Goal: Find specific page/section: Find specific page/section

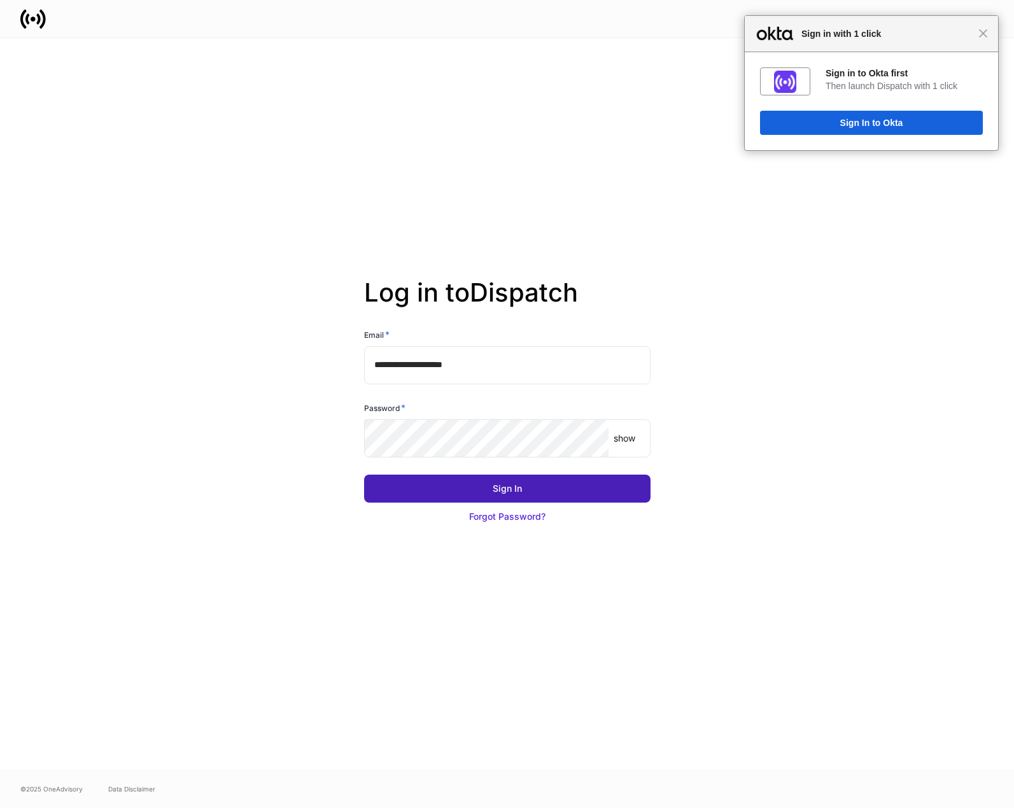
click at [567, 493] on button "Sign In" at bounding box center [507, 489] width 286 height 28
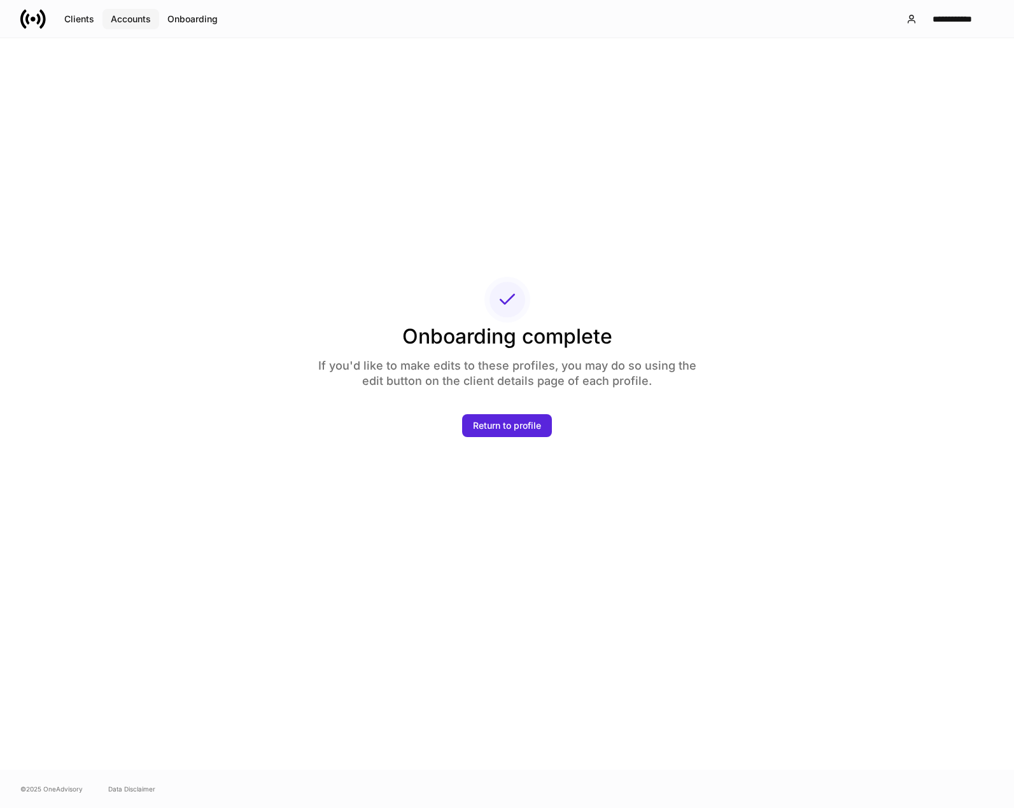
click at [141, 20] on div "Accounts" at bounding box center [131, 19] width 40 height 13
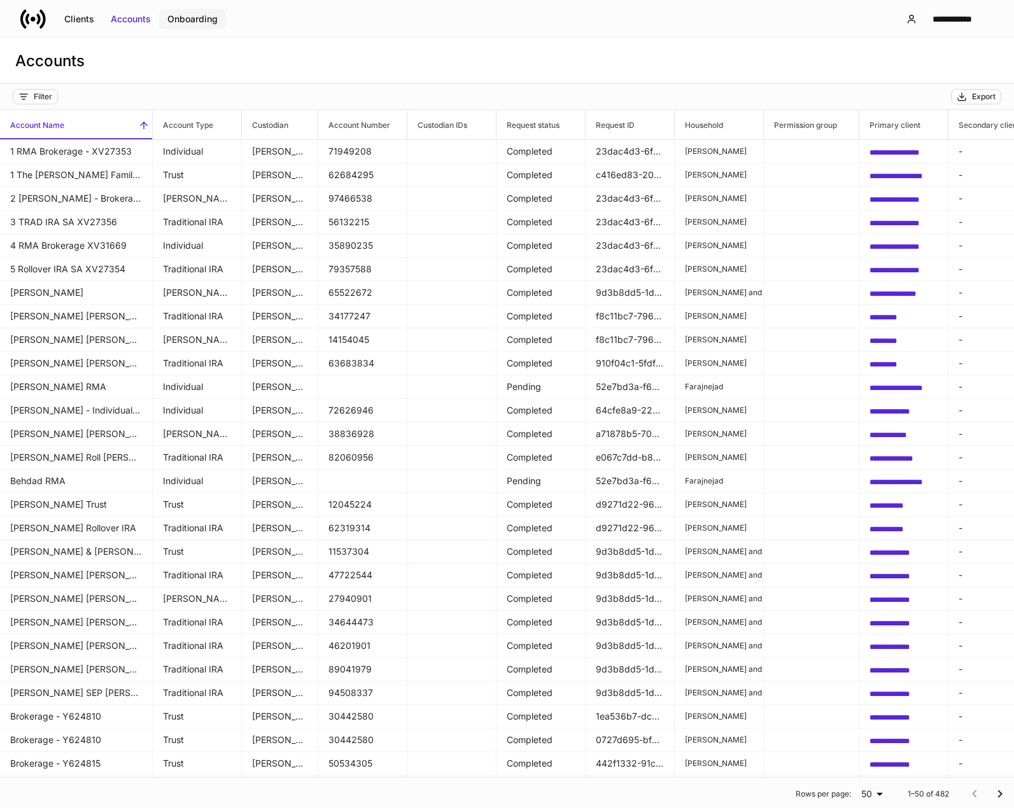
click at [196, 21] on div "Onboarding" at bounding box center [192, 19] width 50 height 13
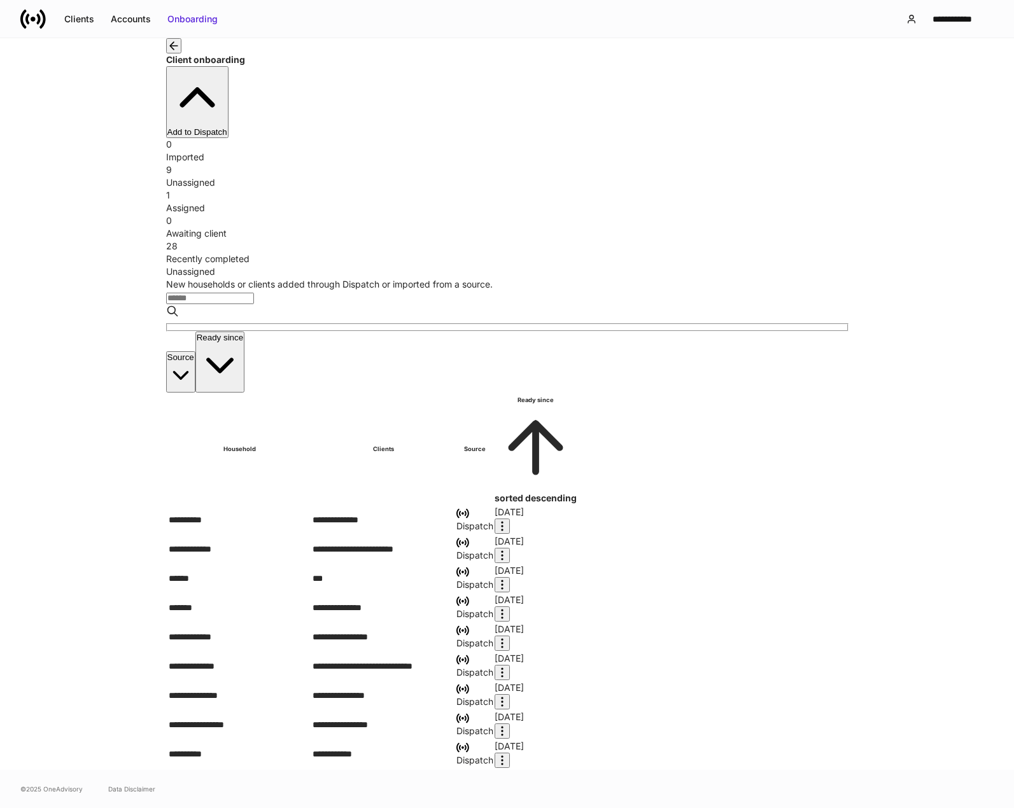
click at [498, 202] on div "Assigned" at bounding box center [507, 208] width 682 height 13
